Goal: Task Accomplishment & Management: Use online tool/utility

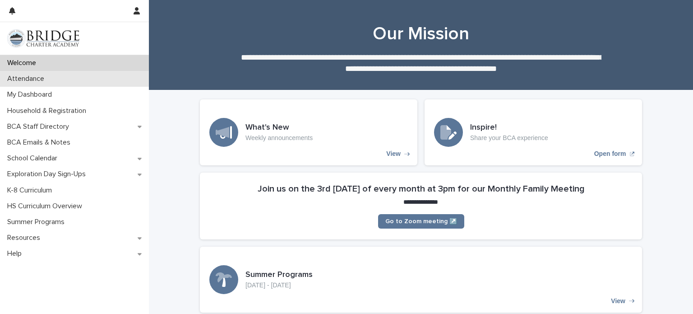
click at [81, 83] on div "Attendance" at bounding box center [74, 79] width 149 height 16
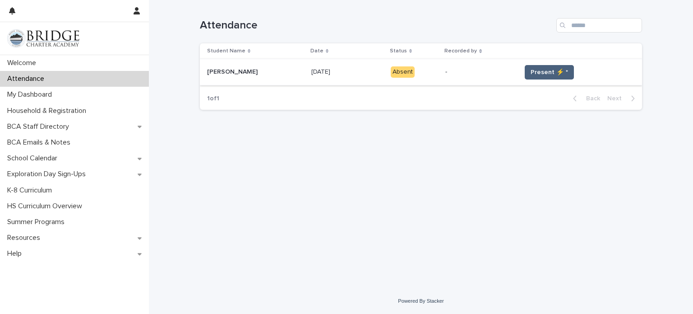
click at [561, 71] on span "Present ⚡ *" at bounding box center [548, 72] width 37 height 9
